Goal: Use online tool/utility: Use online tool/utility

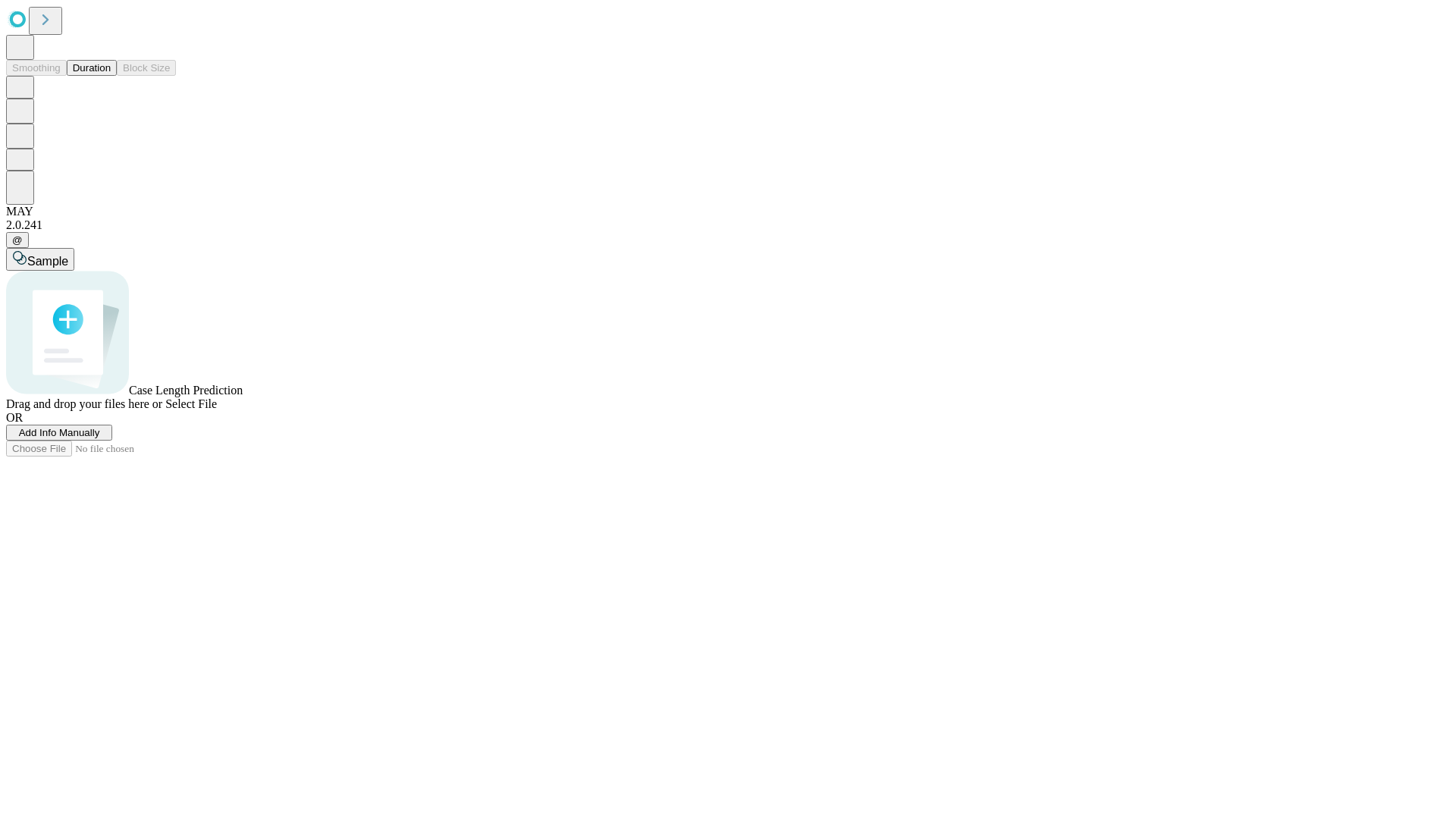
click at [111, 76] on button "Duration" at bounding box center [92, 67] width 50 height 16
click at [100, 438] on span "Add Info Manually" at bounding box center [60, 432] width 81 height 11
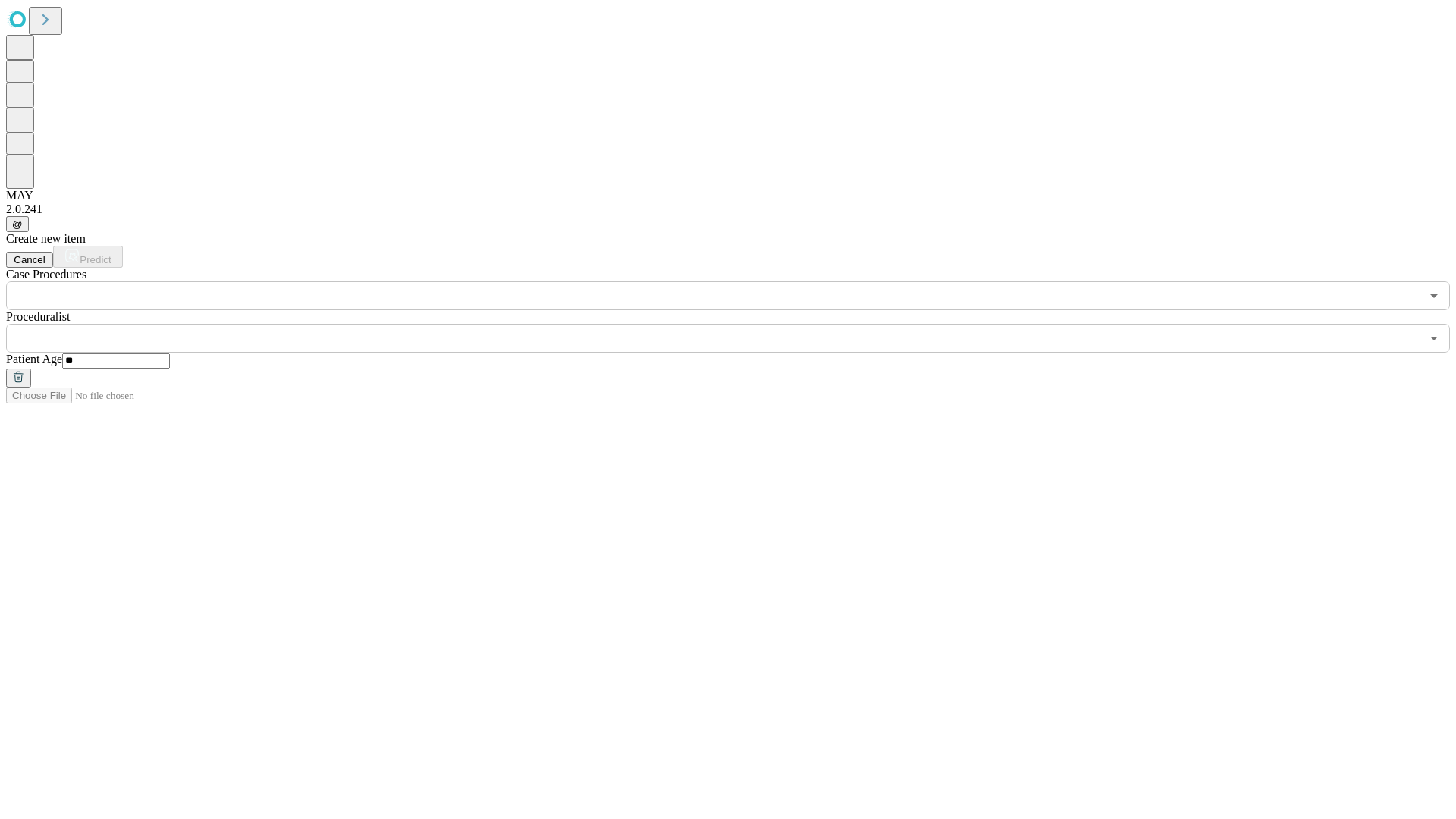
type input "**"
click at [738, 324] on input "text" at bounding box center [713, 338] width 1414 height 29
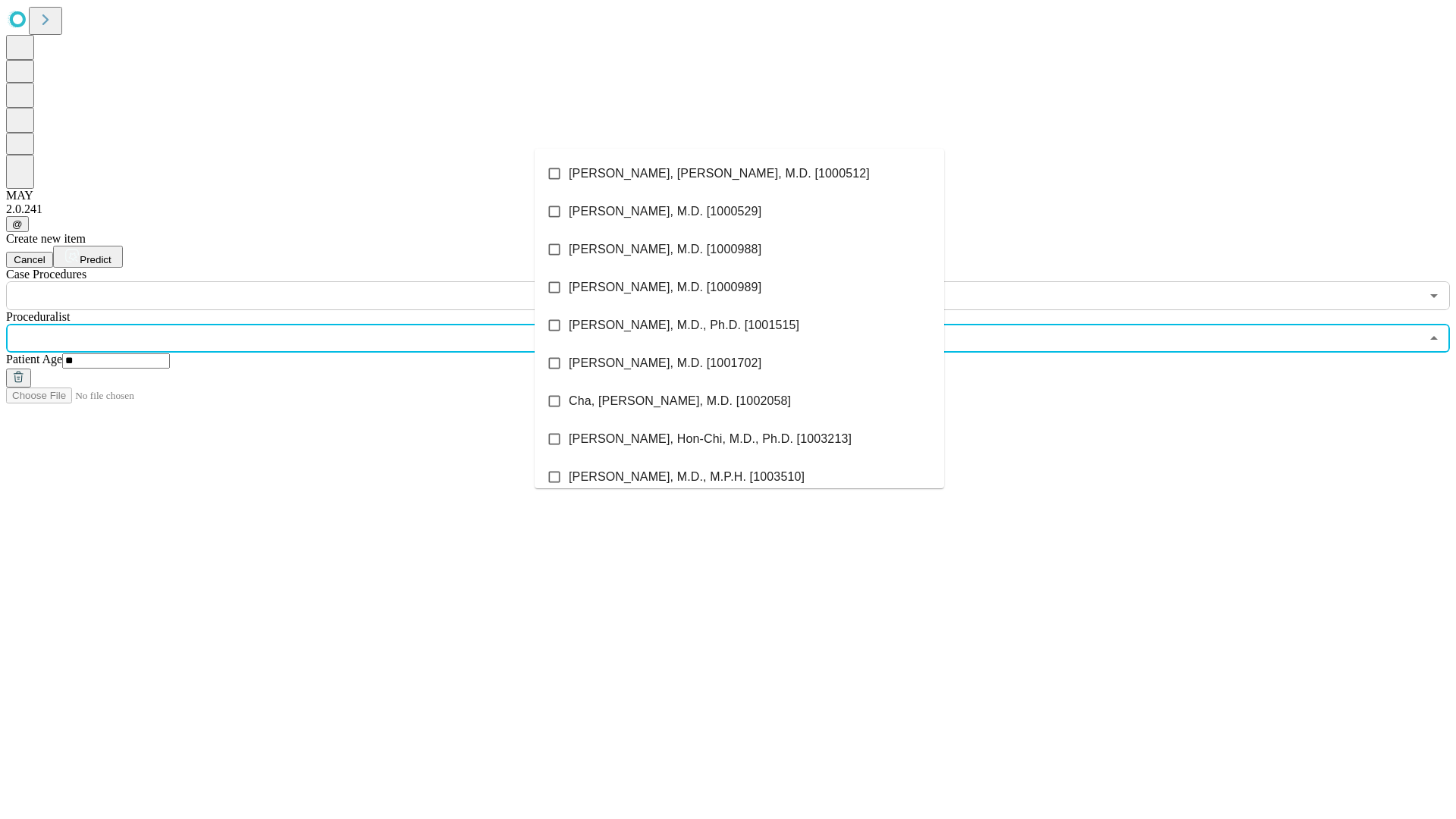
click at [739, 174] on li "[PERSON_NAME], [PERSON_NAME], M.D. [1000512]" at bounding box center [739, 174] width 410 height 38
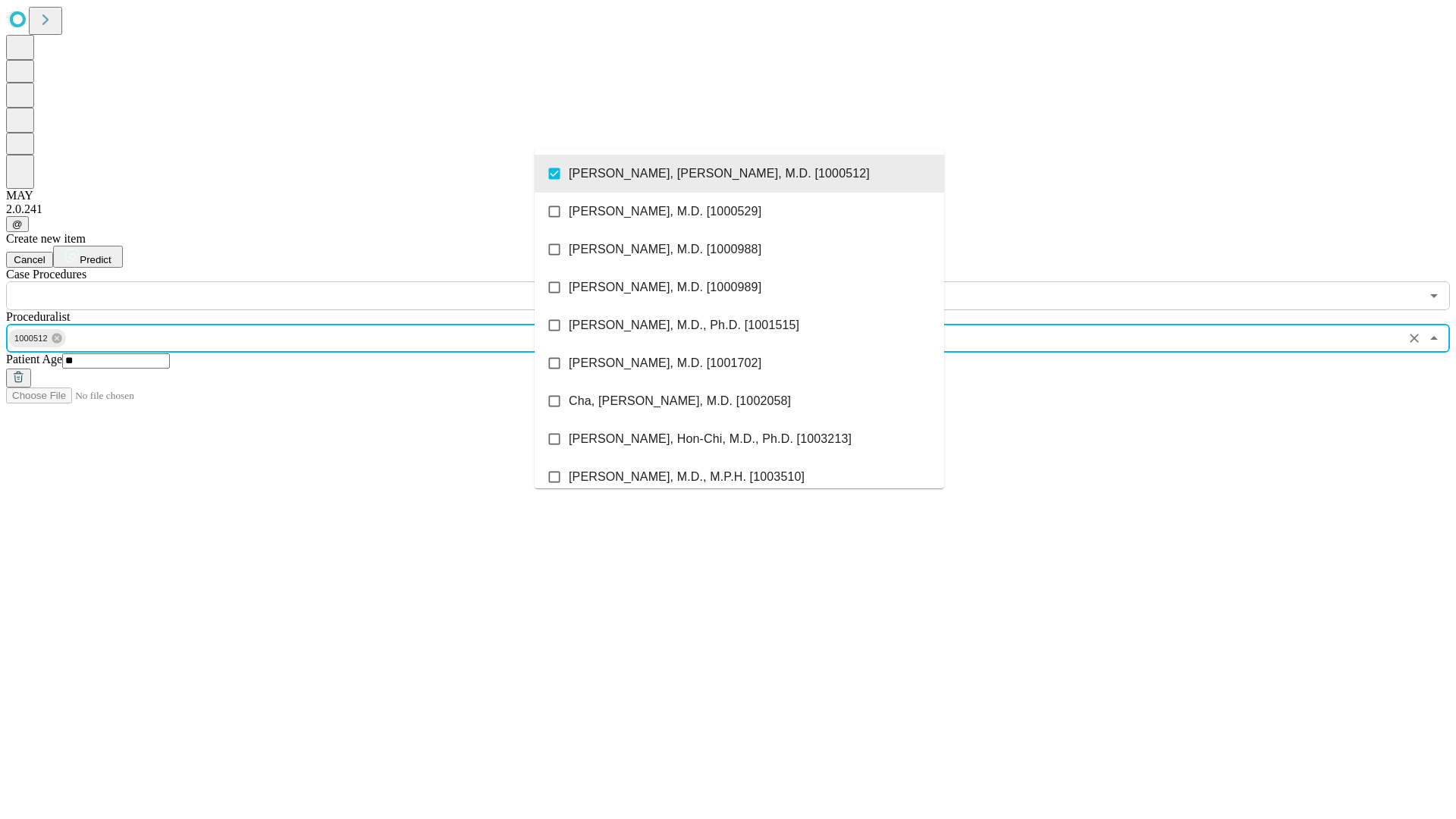
click at [318, 281] on input "text" at bounding box center [713, 295] width 1414 height 29
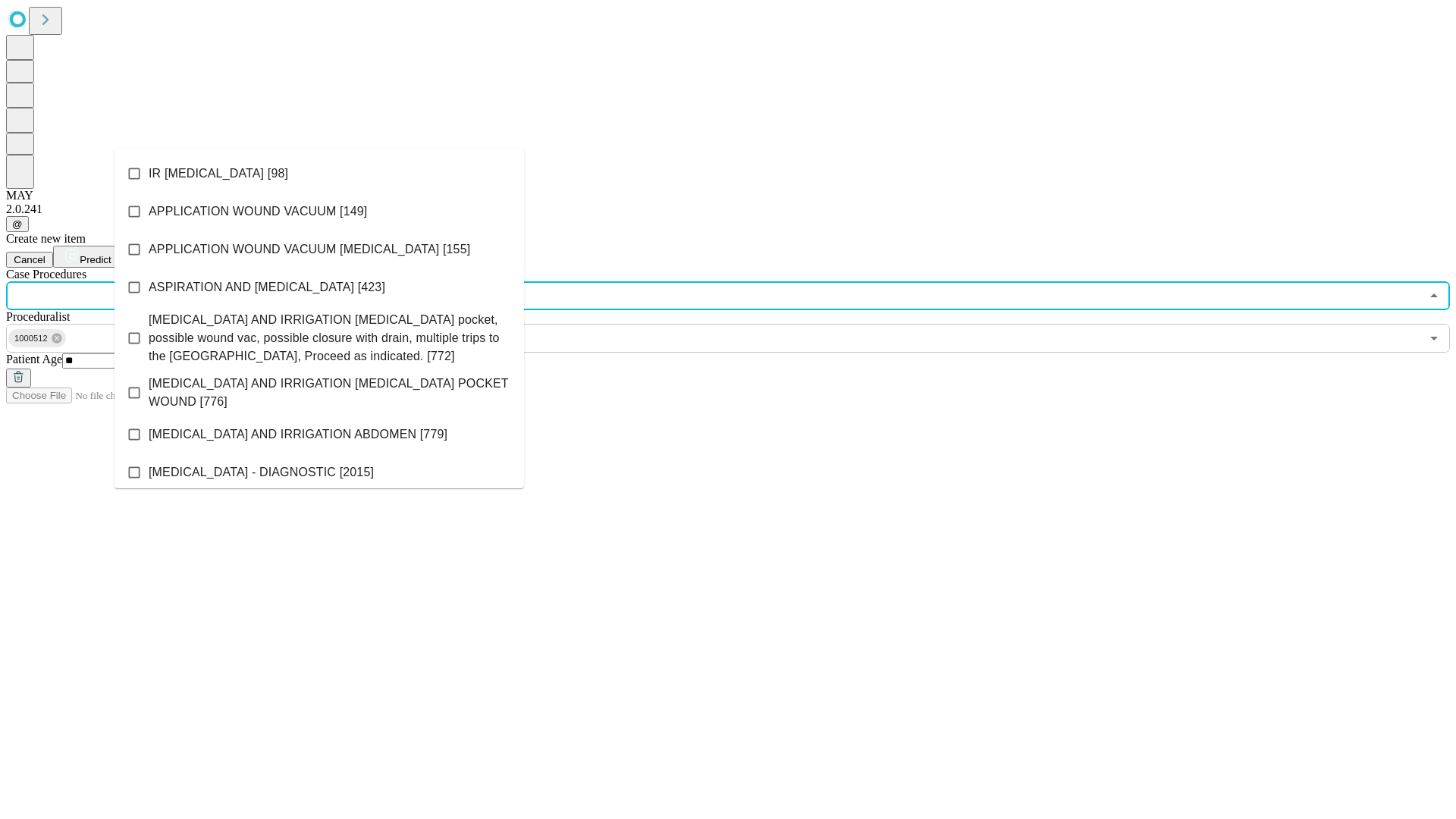
click at [319, 174] on li "IR [MEDICAL_DATA] [98]" at bounding box center [319, 174] width 410 height 38
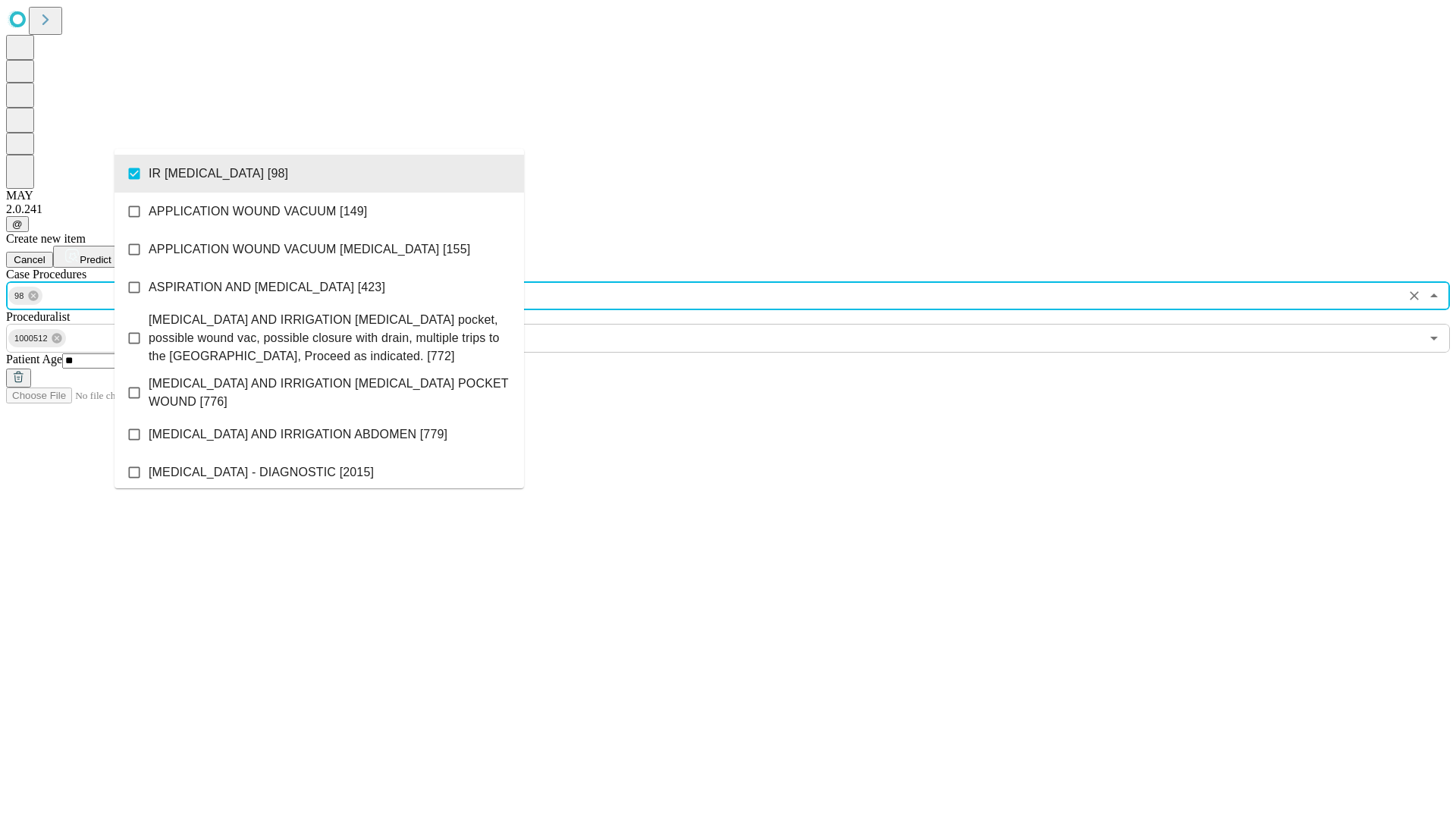
click at [111, 254] on span "Predict" at bounding box center [95, 259] width 31 height 11
